Goal: Use online tool/utility: Utilize a website feature to perform a specific function

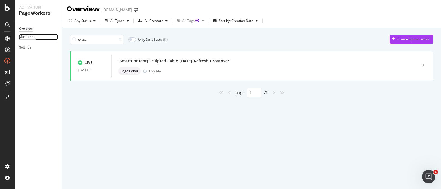
click at [29, 38] on div "Monitoring" at bounding box center [27, 37] width 17 height 6
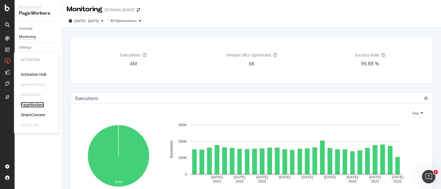
click at [33, 103] on div "PageWorkers" at bounding box center [32, 105] width 23 height 6
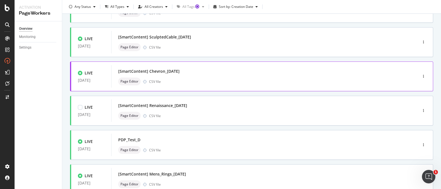
scroll to position [99, 0]
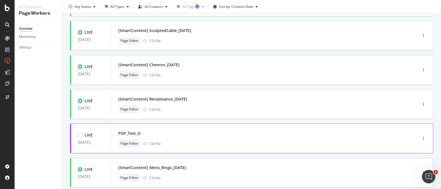
click at [213, 146] on div "Page Editor CSV file" at bounding box center [256, 143] width 276 height 8
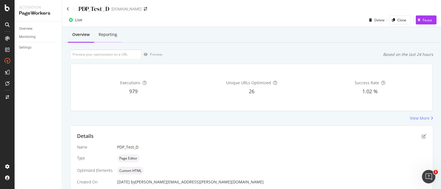
click at [111, 37] on div "Reporting" at bounding box center [108, 35] width 18 height 6
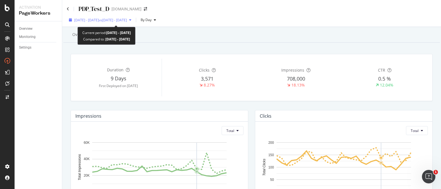
click at [104, 24] on div "[DATE] - [DATE] vs [DATE] - [DATE]" at bounding box center [100, 20] width 67 height 8
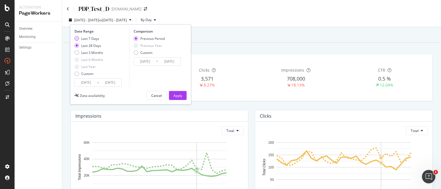
click at [80, 39] on div "Last 7 Days" at bounding box center [89, 38] width 29 height 5
type input "[DATE]"
click at [182, 95] on div "Apply" at bounding box center [177, 95] width 9 height 5
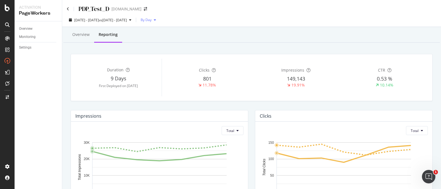
click at [152, 21] on span "By Day" at bounding box center [144, 19] width 13 height 5
drag, startPoint x: 234, startPoint y: 31, endPoint x: 211, endPoint y: 27, distance: 23.1
click at [234, 31] on div "Overview Reporting" at bounding box center [251, 34] width 377 height 15
click at [34, 29] on link "Overview" at bounding box center [38, 29] width 39 height 6
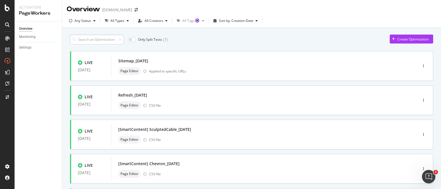
drag, startPoint x: 108, startPoint y: 35, endPoint x: 106, endPoint y: 41, distance: 5.7
click at [108, 36] on input at bounding box center [97, 39] width 54 height 10
click at [405, 38] on div "Create Optimization" at bounding box center [412, 39] width 31 height 5
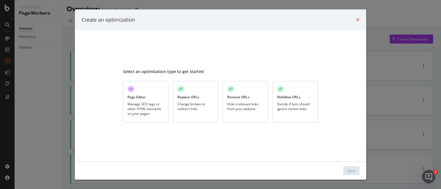
click at [357, 18] on icon "times" at bounding box center [357, 19] width 3 height 4
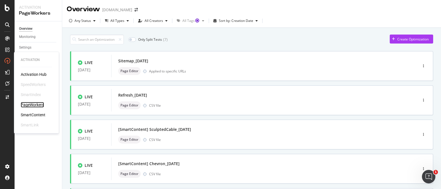
click at [31, 103] on div "PageWorkers" at bounding box center [32, 105] width 23 height 6
